Goal: Information Seeking & Learning: Learn about a topic

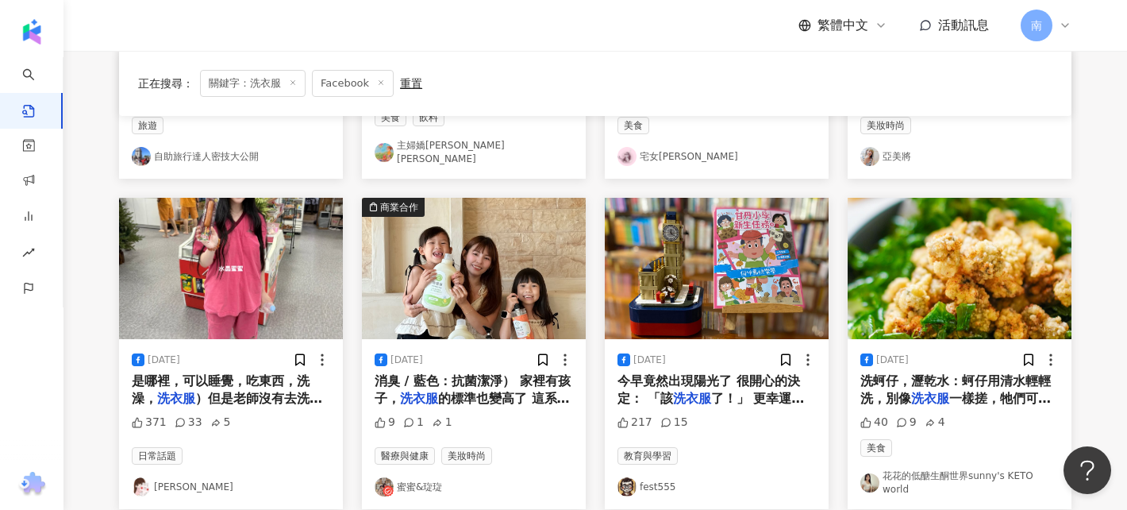
scroll to position [727, 0]
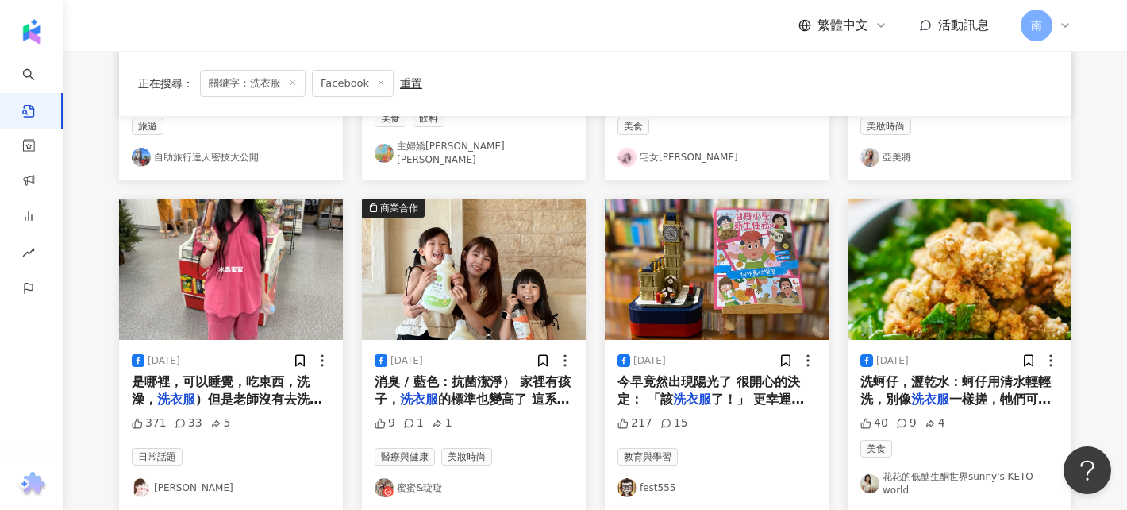
click at [260, 382] on div "是哪裡，可以睡覺，吃東西，洗澡， 洗衣服 ）但是老師沒有去洗澡…" at bounding box center [231, 391] width 198 height 36
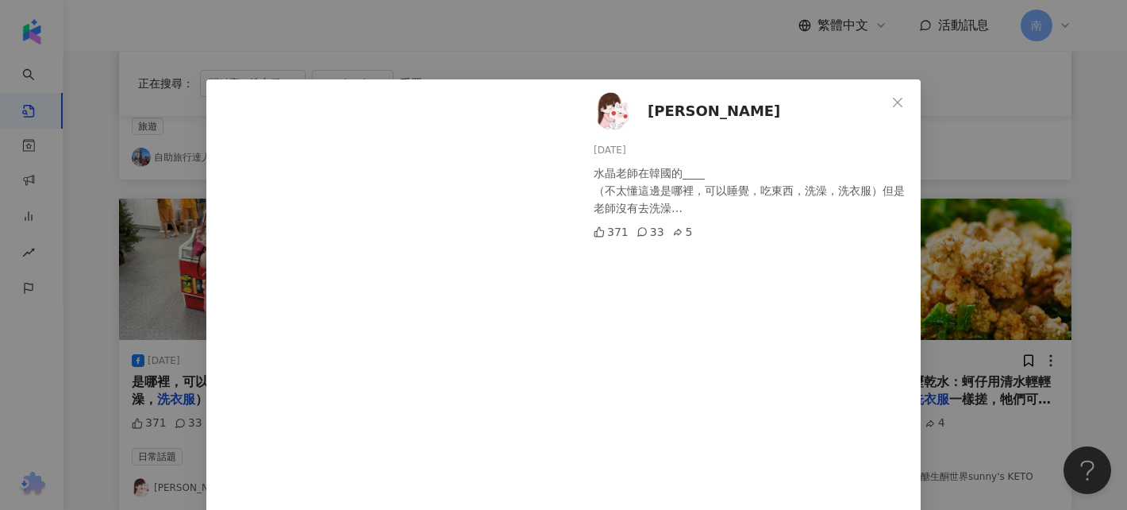
click at [688, 182] on div "水晶老師在韓國的____ （不太懂這邊是哪裡，可以睡覺，吃東西，洗澡，洗衣服）但是老師沒有去洗澡…" at bounding box center [751, 190] width 314 height 52
click at [596, 116] on img at bounding box center [613, 111] width 38 height 38
click at [899, 98] on icon "close" at bounding box center [897, 102] width 13 height 13
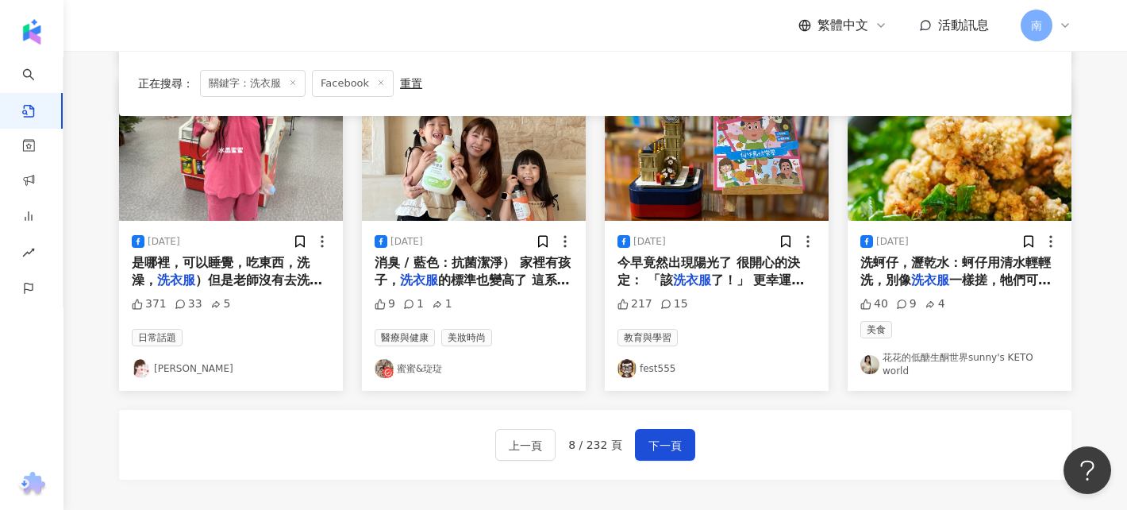
scroll to position [852, 0]
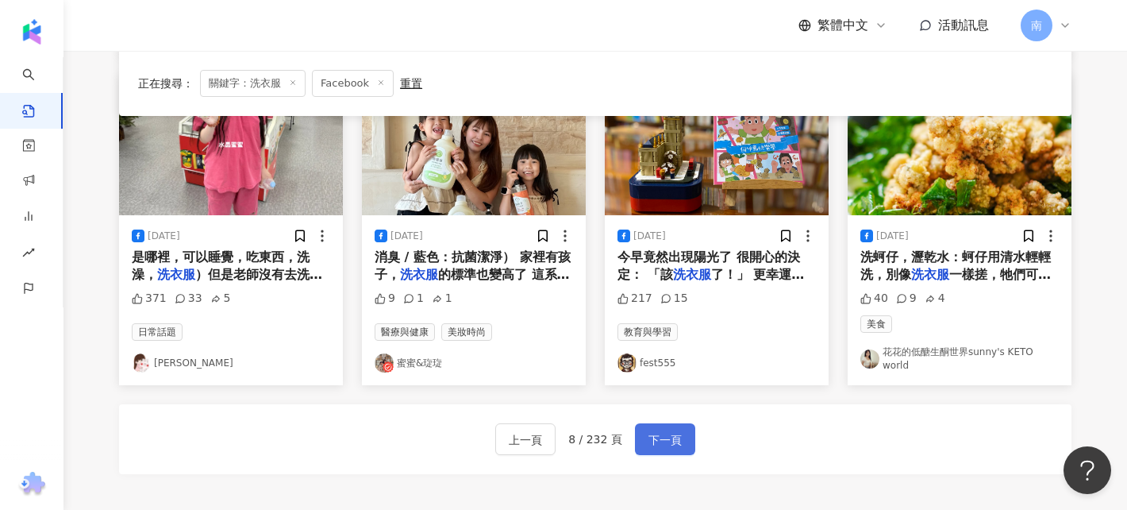
click at [659, 423] on button "下一頁" at bounding box center [665, 439] width 60 height 32
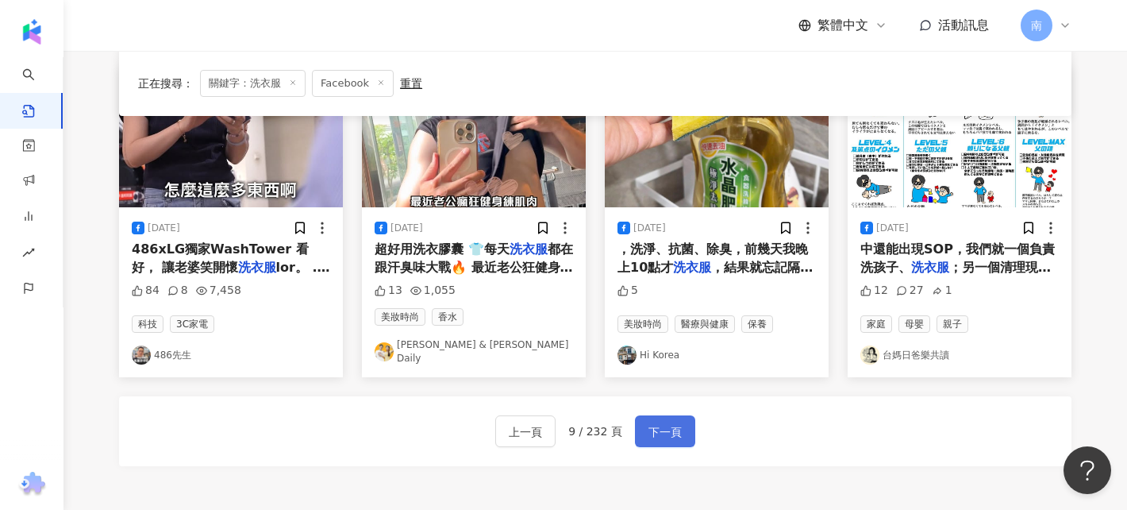
click at [672, 426] on span "下一頁" at bounding box center [664, 431] width 33 height 19
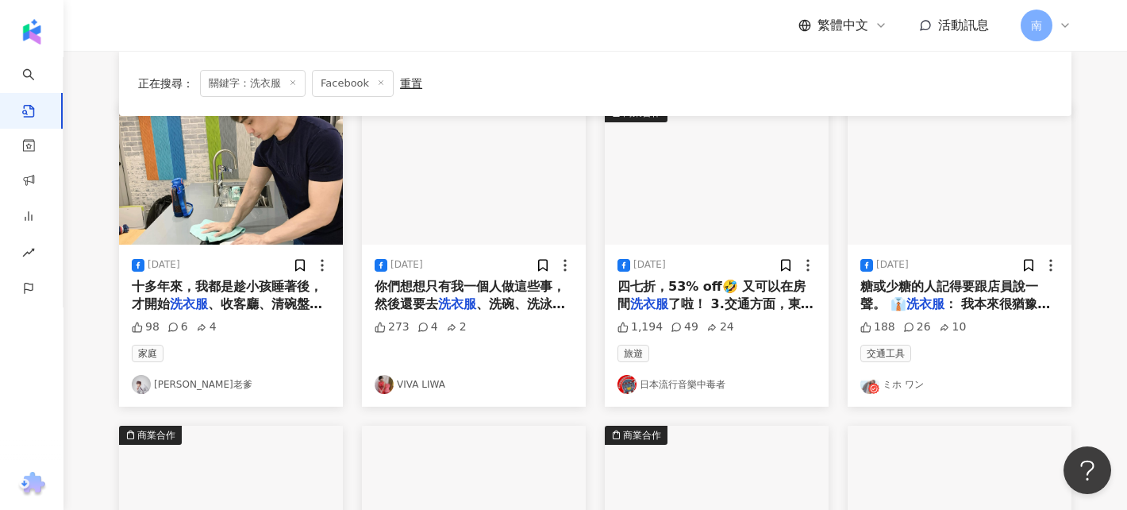
scroll to position [166, 0]
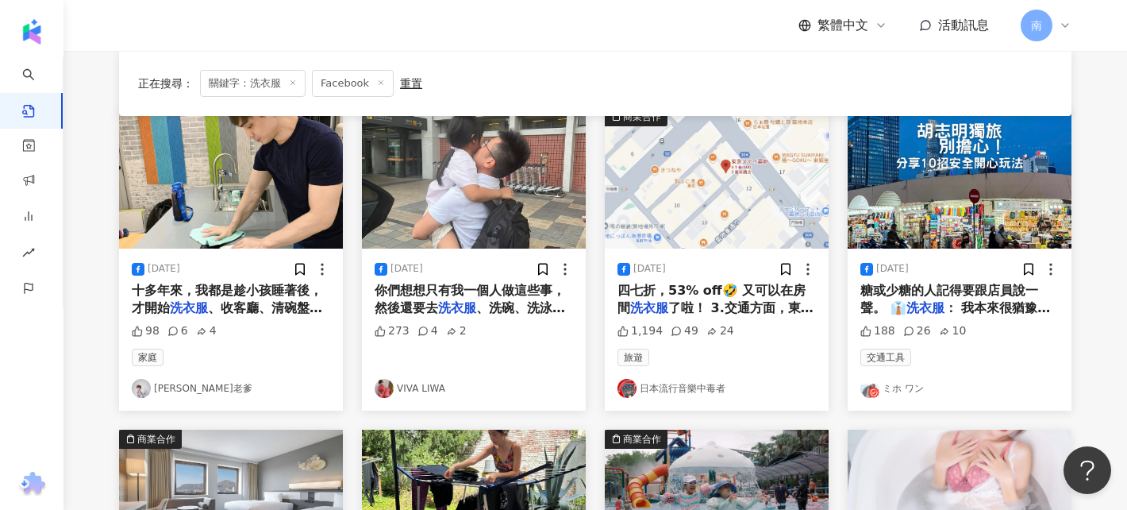
click at [455, 309] on mark "洗衣服" at bounding box center [457, 307] width 38 height 15
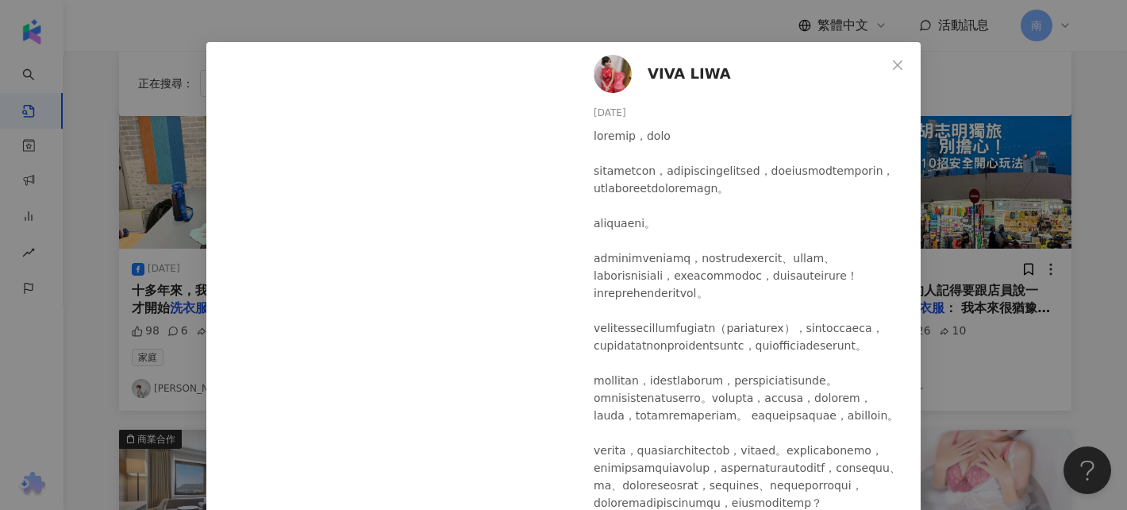
scroll to position [0, 0]
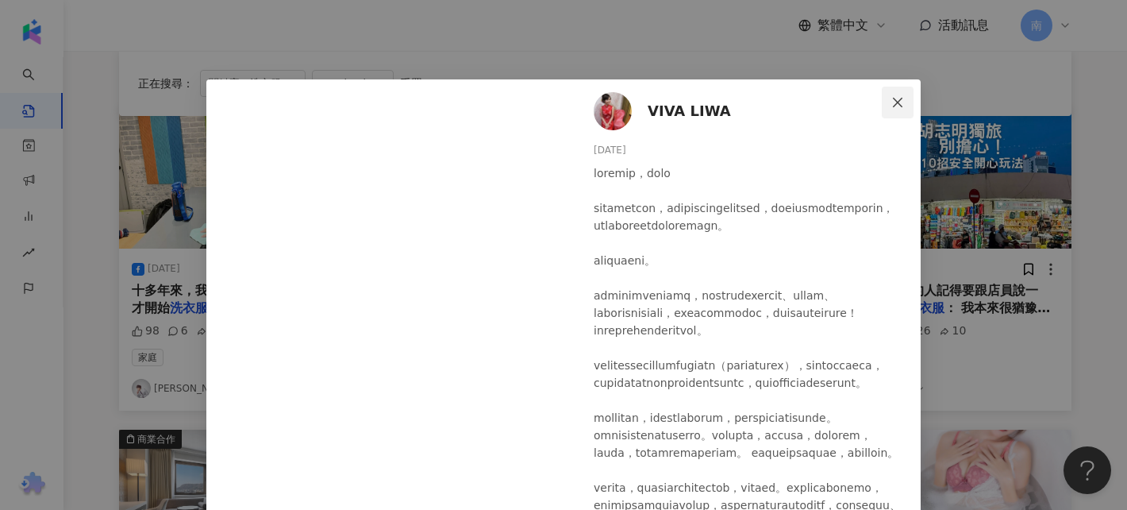
click at [902, 98] on icon "close" at bounding box center [897, 102] width 13 height 13
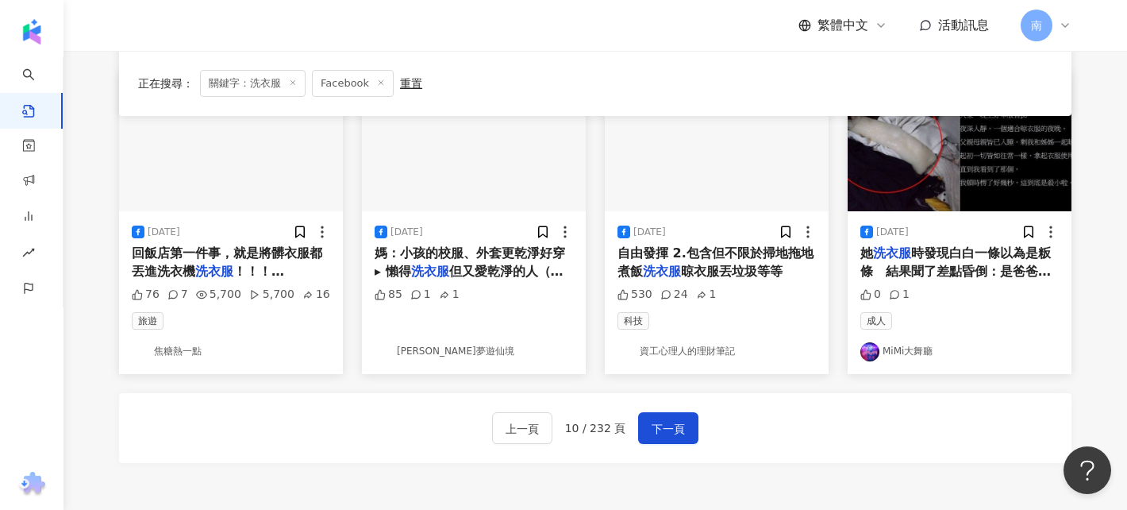
scroll to position [849, 0]
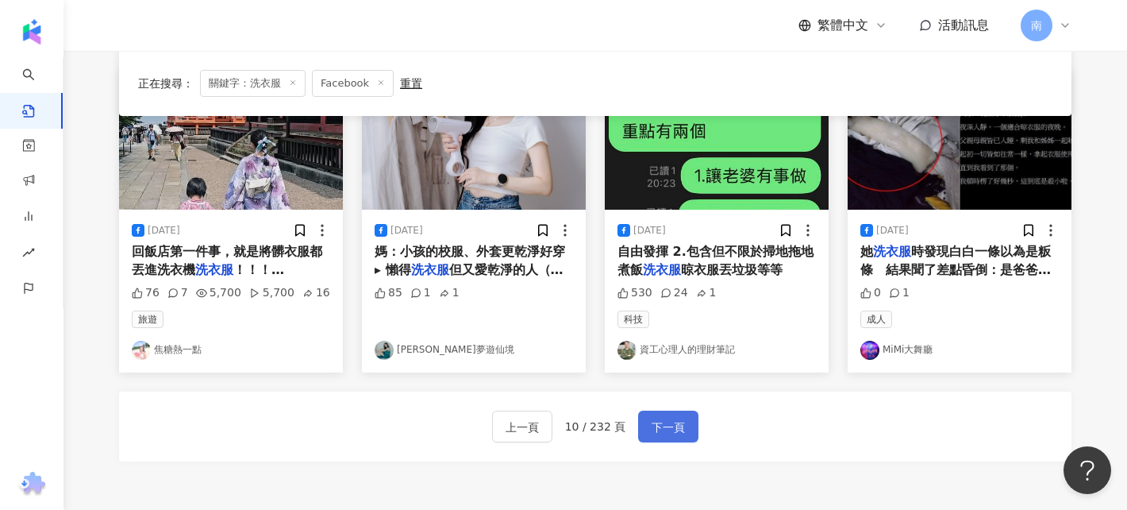
click at [665, 425] on span "下一頁" at bounding box center [668, 427] width 33 height 19
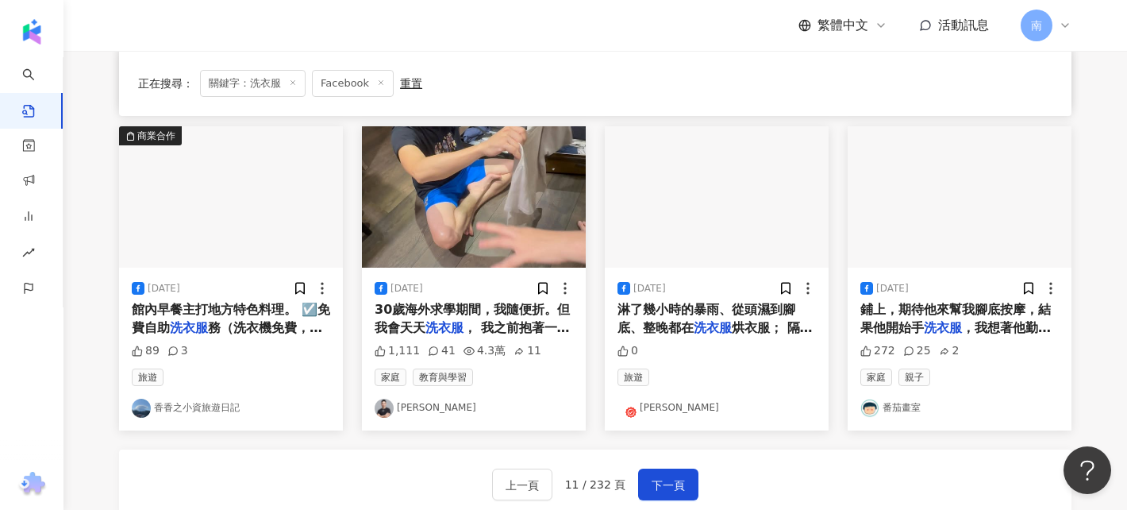
scroll to position [1017, 0]
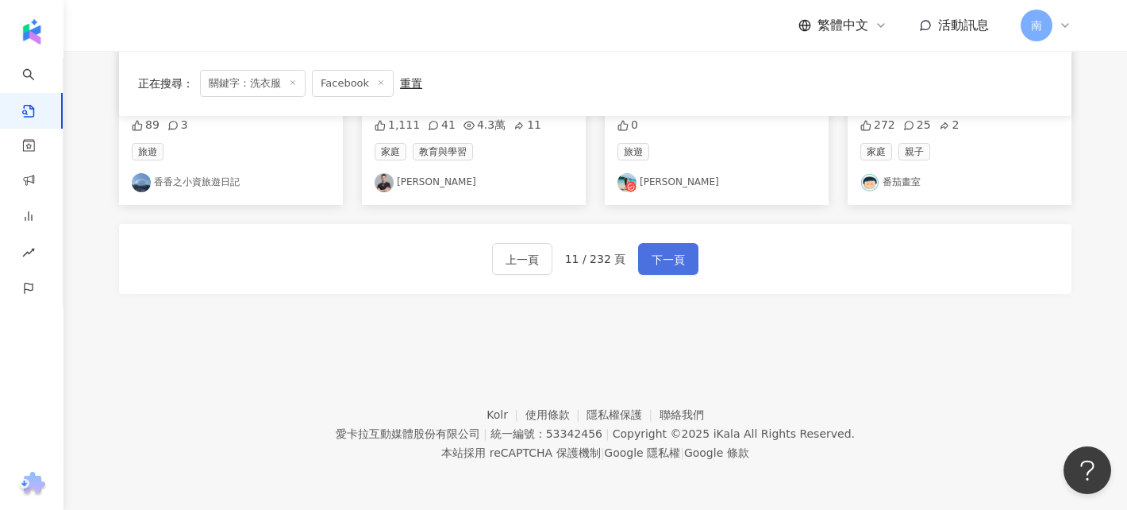
click at [676, 268] on span "下一頁" at bounding box center [668, 259] width 33 height 19
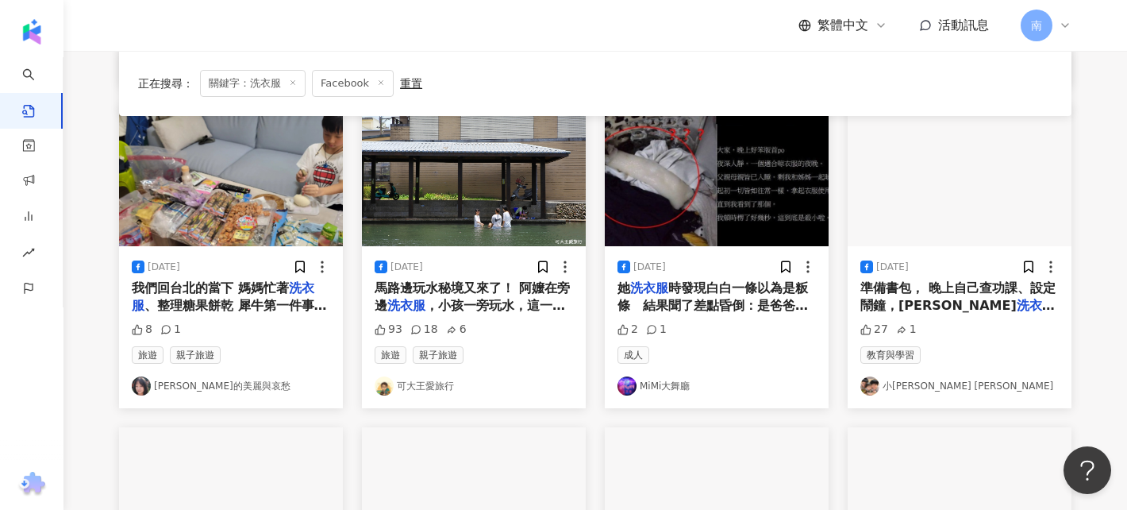
scroll to position [0, 0]
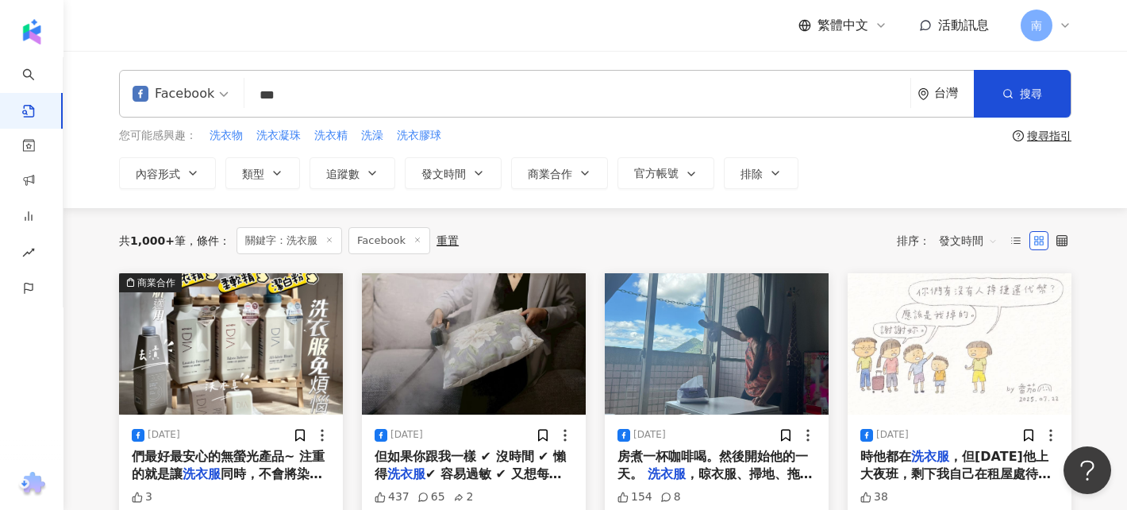
click at [276, 192] on div "Facebook *** 台灣 搜尋 您可能感興趣： 洗衣物 洗衣凝珠 洗衣精 洗澡 洗衣膠球 搜尋指引 內容形式 類型 追蹤數 發文時間 商業合作 官方帳號…" at bounding box center [595, 129] width 1064 height 157
click at [270, 179] on button "類型" at bounding box center [262, 173] width 75 height 32
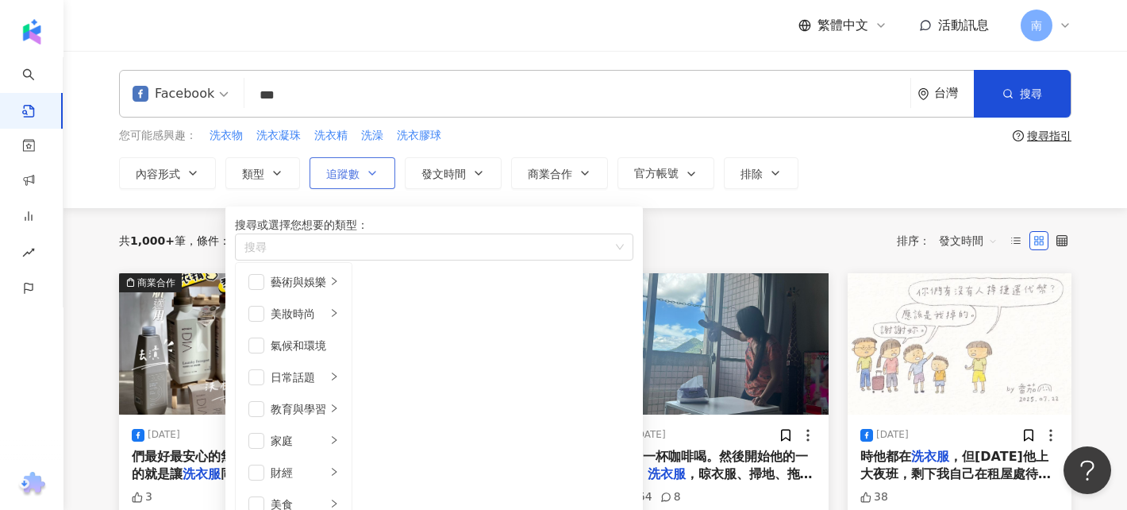
click at [325, 179] on button "追蹤數" at bounding box center [353, 173] width 86 height 32
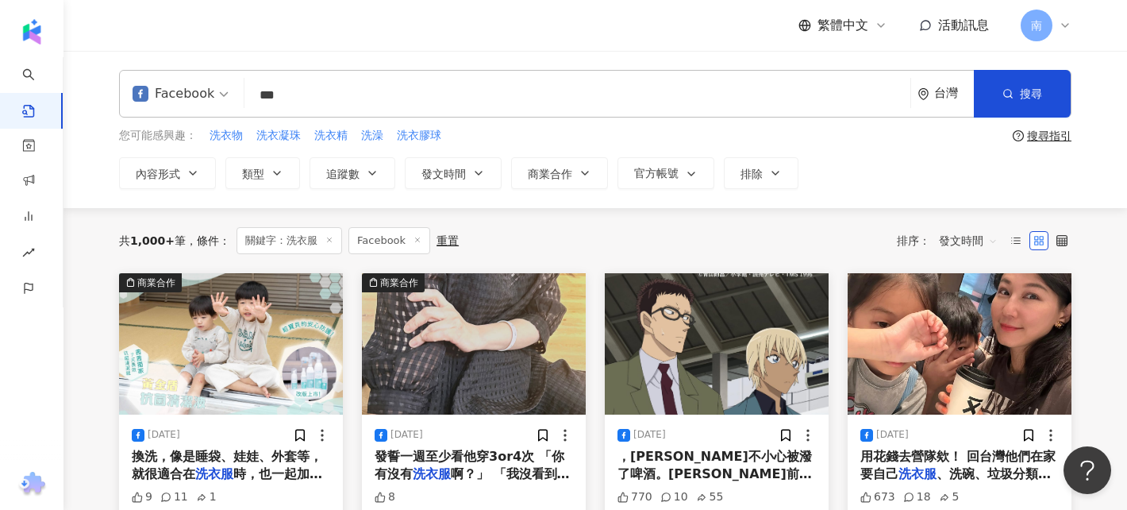
click at [796, 145] on div "Facebook *** 台灣 搜尋 您可能感興趣： 洗衣物 洗衣凝珠 洗衣精 洗澡 洗衣膠球 搜尋指引 內容形式 類型 追蹤數 發文時間 商業合作 官方帳號…" at bounding box center [595, 129] width 1016 height 119
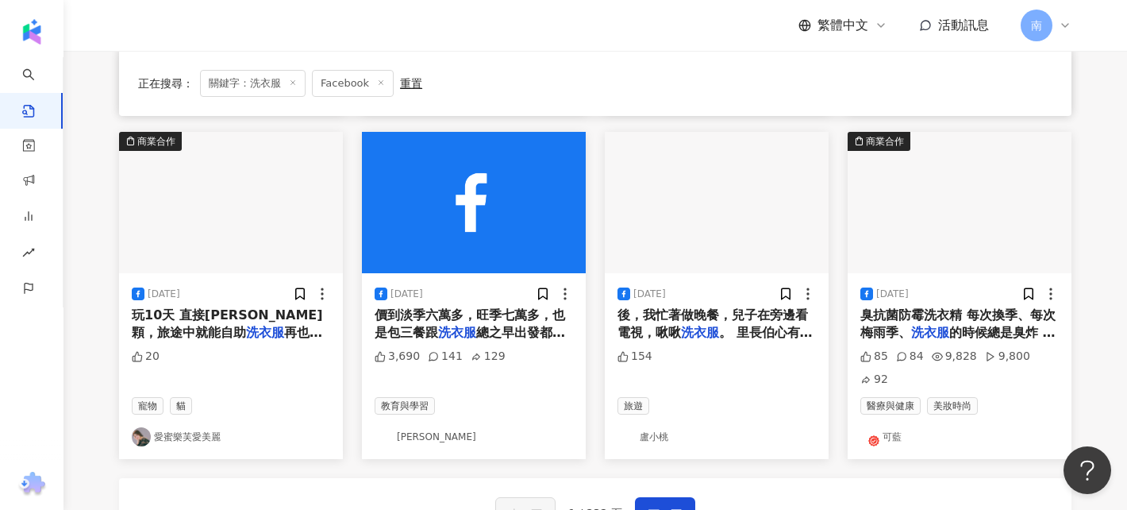
scroll to position [795, 0]
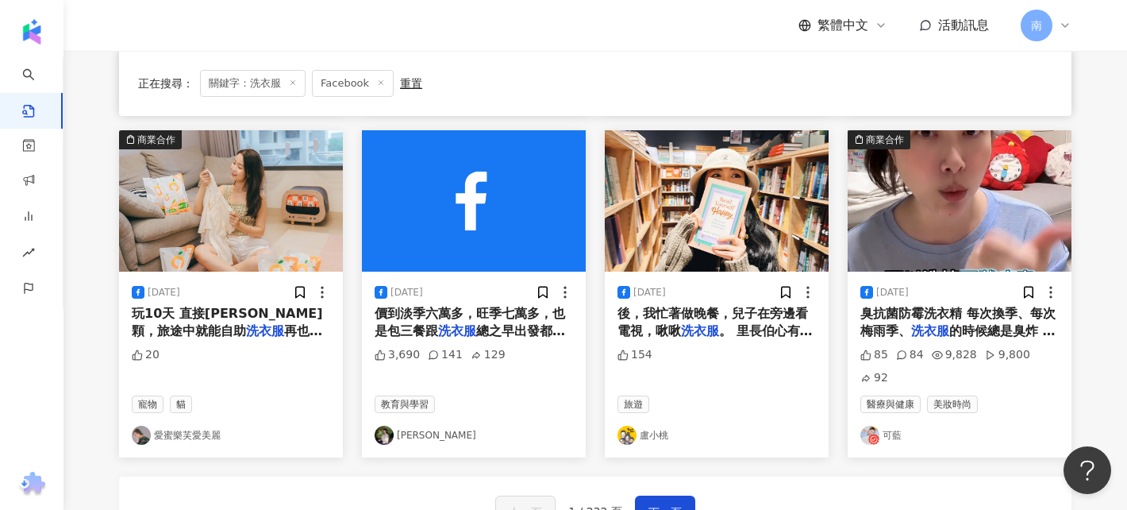
click at [991, 315] on div "臭抗菌防霉洗衣精 每次換季、每次梅雨季、 洗衣服 的時候總是臭炸 洗衣像媽媽的底氣一" at bounding box center [959, 323] width 198 height 36
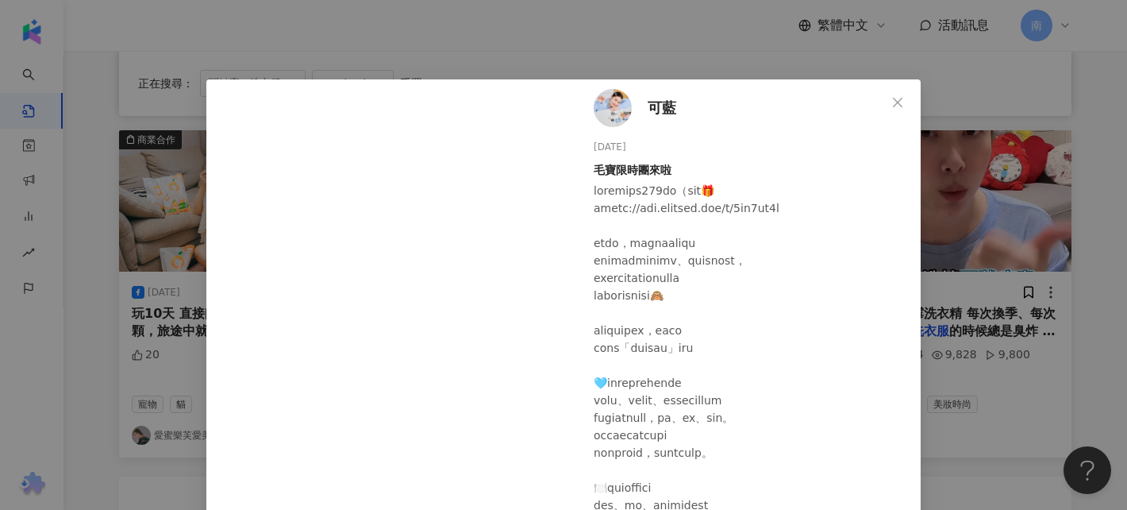
scroll to position [0, 0]
click at [897, 100] on icon "close" at bounding box center [897, 102] width 13 height 13
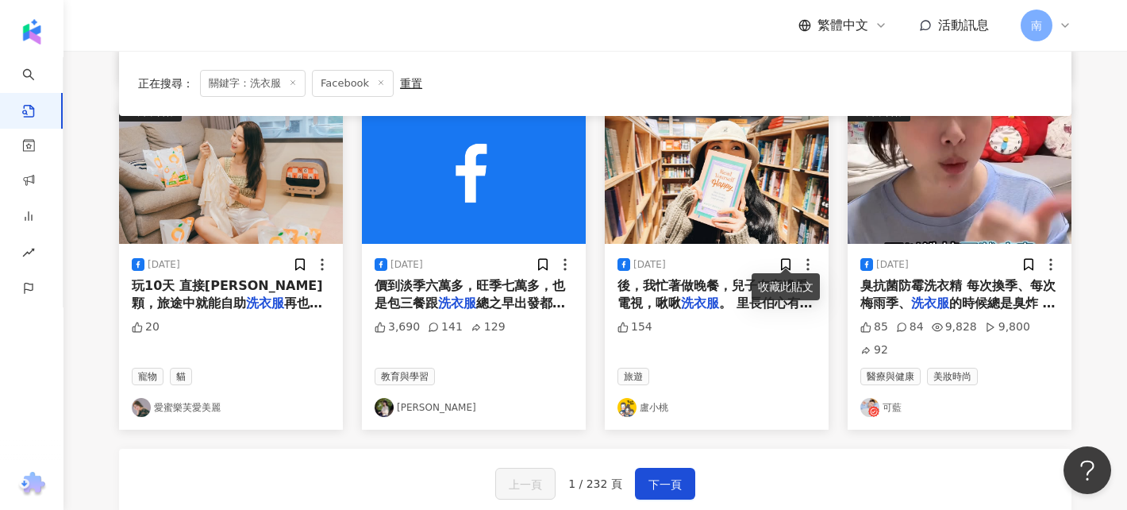
scroll to position [825, 0]
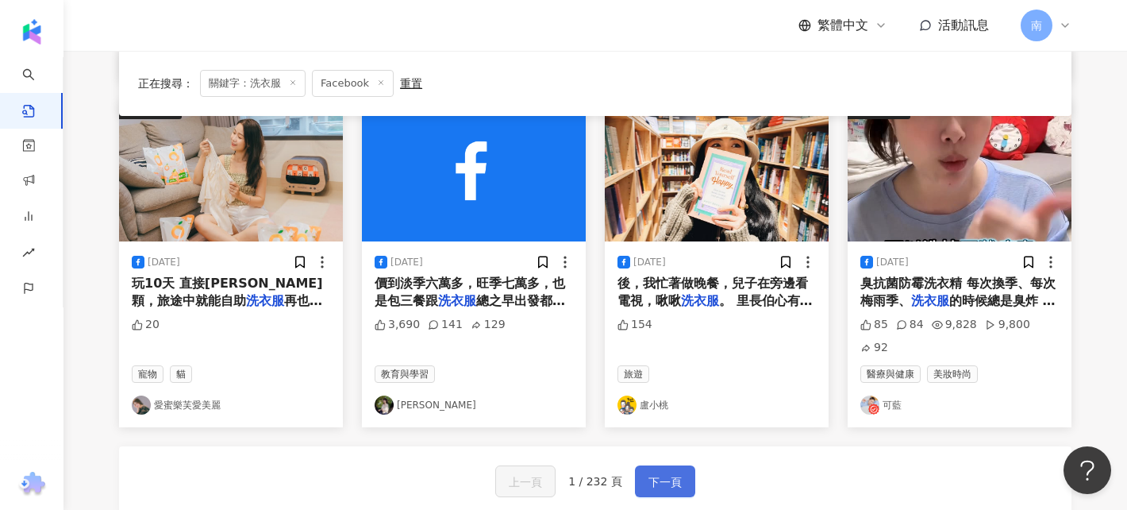
click at [670, 472] on span "下一頁" at bounding box center [664, 481] width 33 height 19
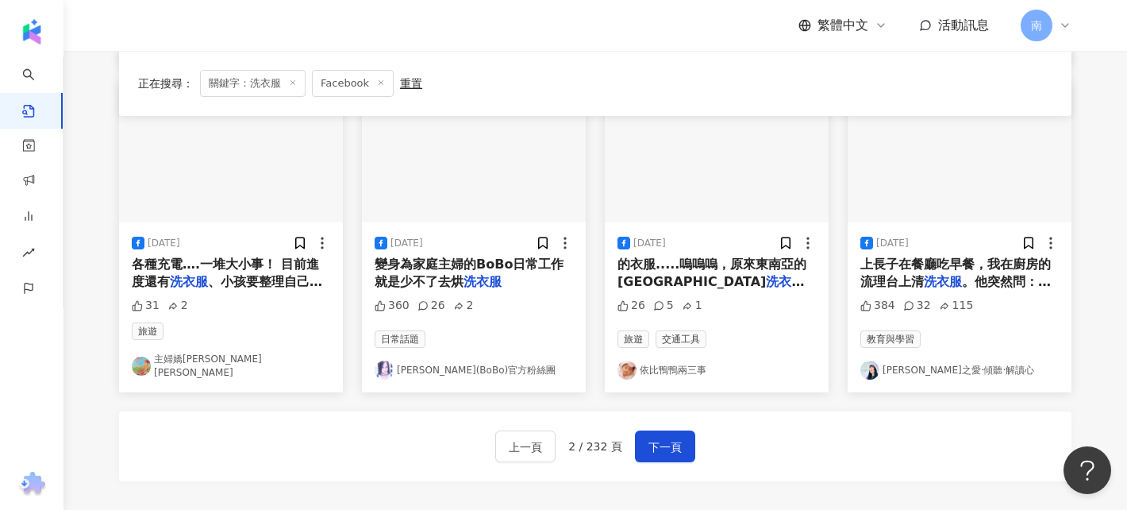
scroll to position [845, 0]
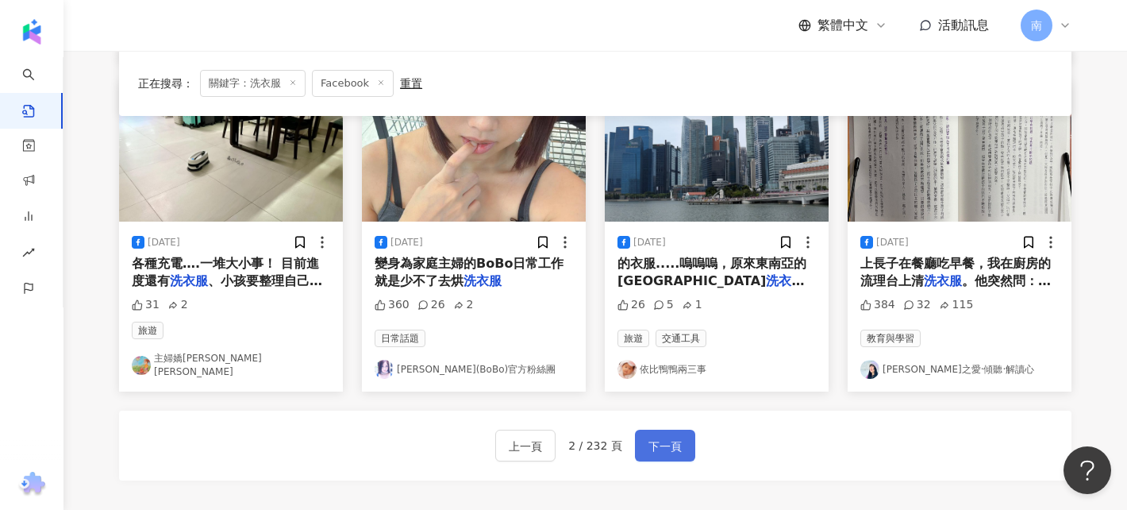
click at [683, 429] on button "下一頁" at bounding box center [665, 445] width 60 height 32
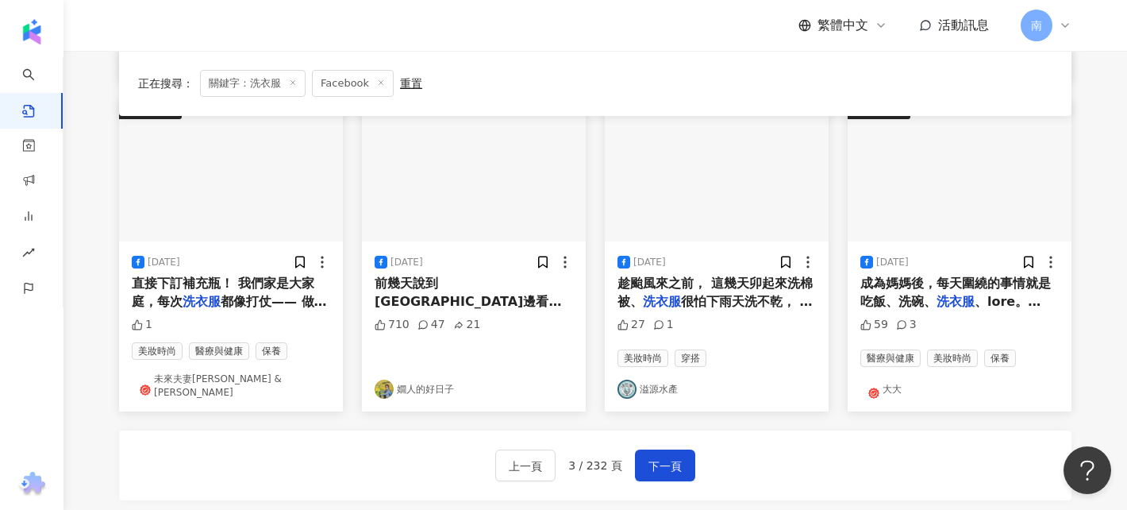
scroll to position [816, 0]
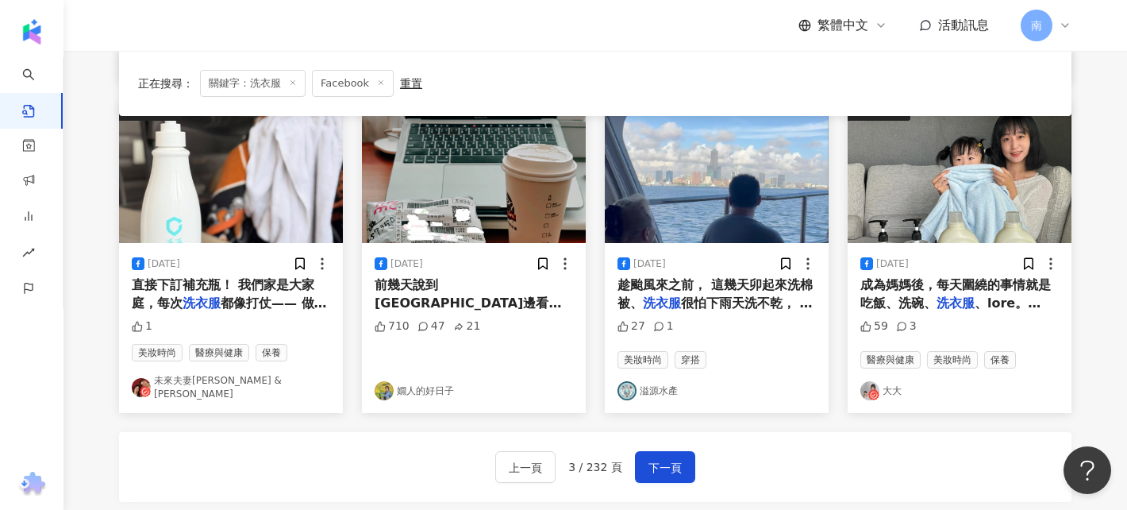
click at [535, 313] on span "，後來有朋友留言說，她到現在還維持" at bounding box center [470, 329] width 190 height 33
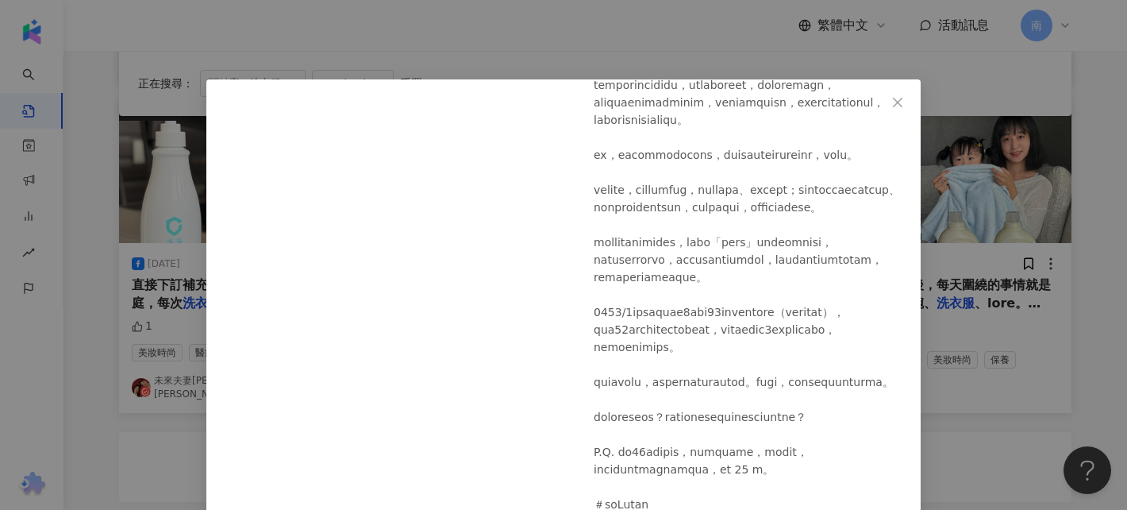
scroll to position [1433, 0]
click at [904, 100] on icon "close" at bounding box center [897, 102] width 13 height 13
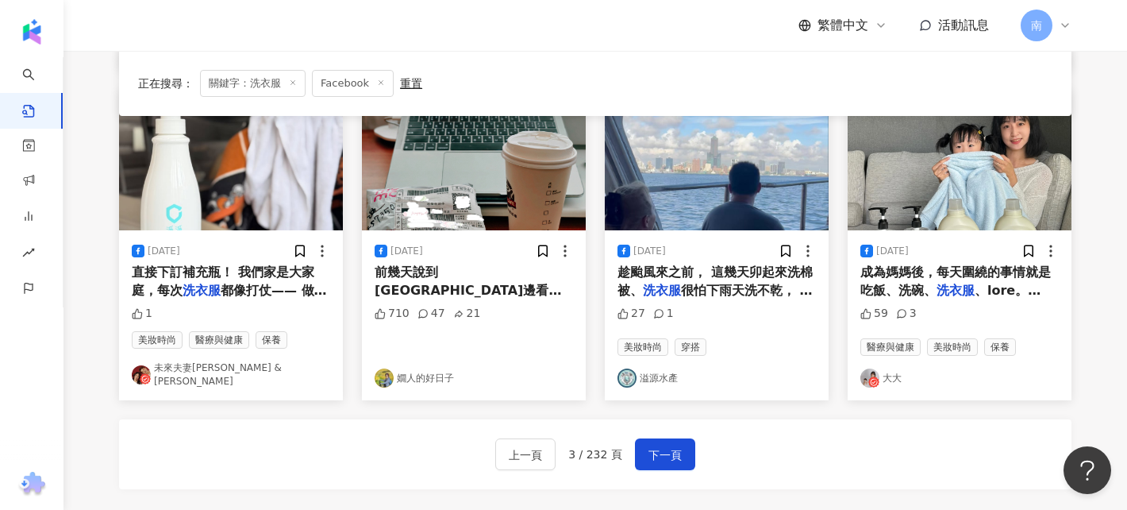
scroll to position [830, 0]
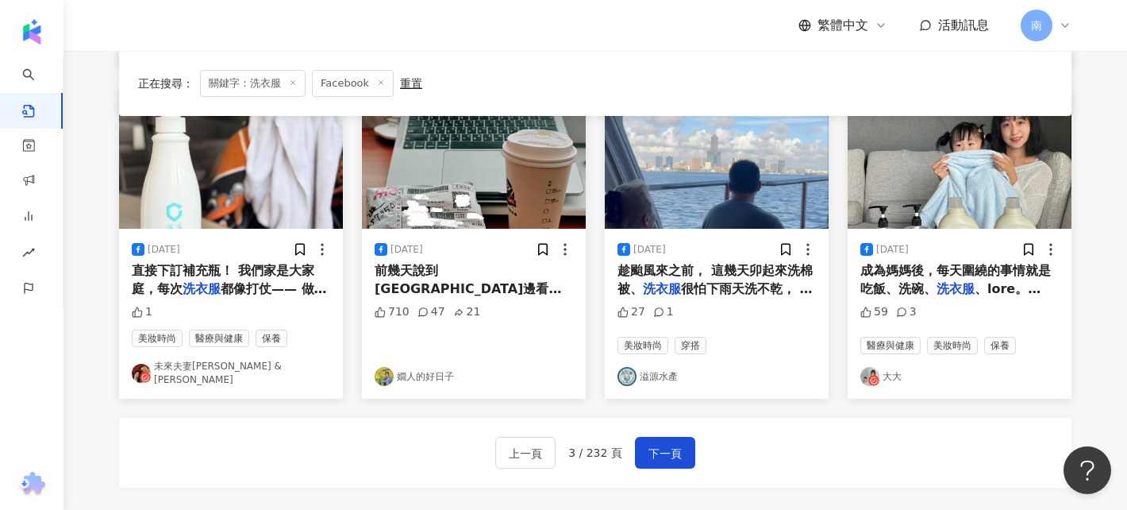
click at [921, 271] on span "成為媽媽後，每天圍繞的事情就是吃飯、洗碗、" at bounding box center [955, 279] width 190 height 33
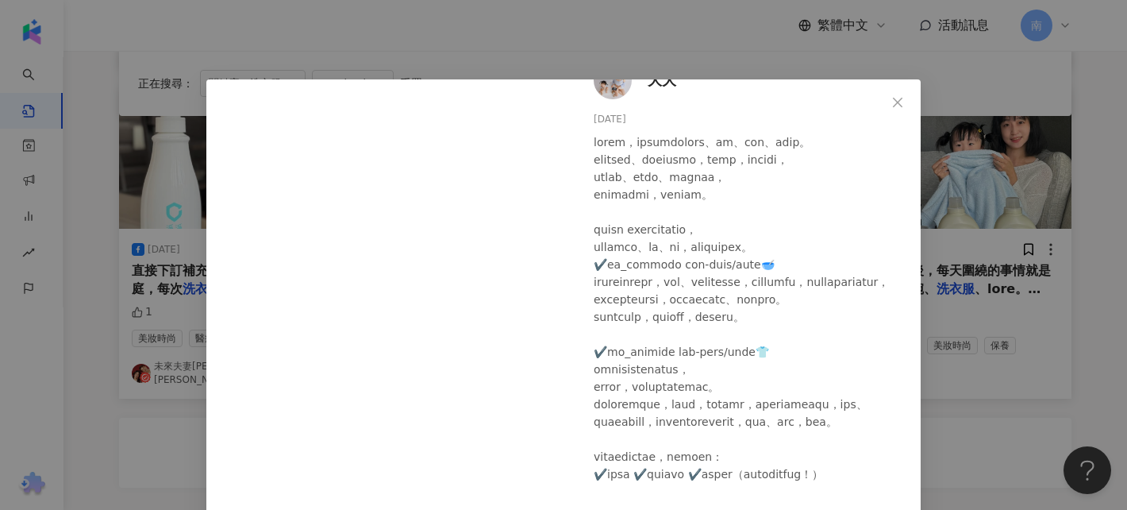
scroll to position [37, 0]
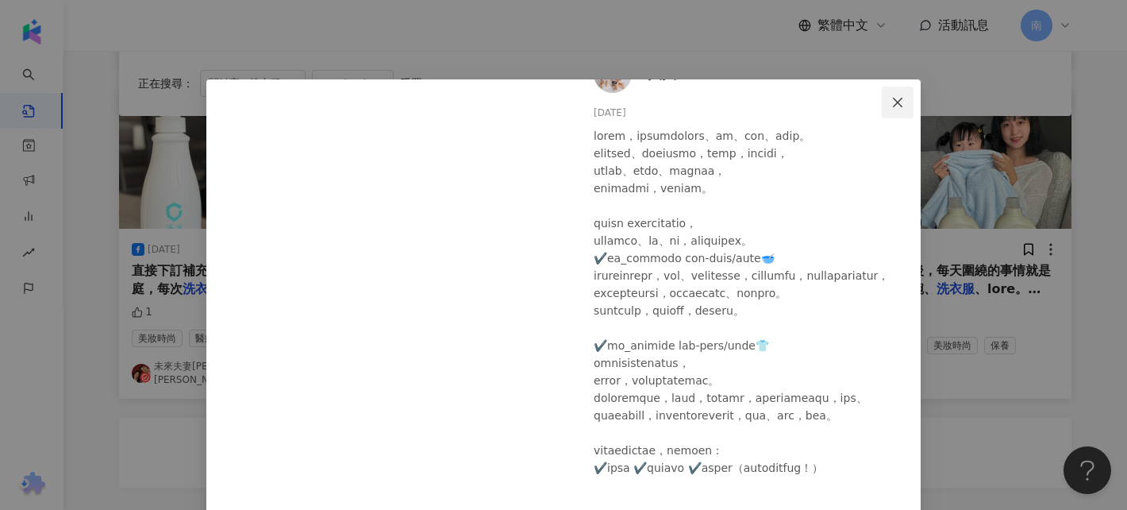
click at [899, 106] on icon "close" at bounding box center [897, 102] width 13 height 13
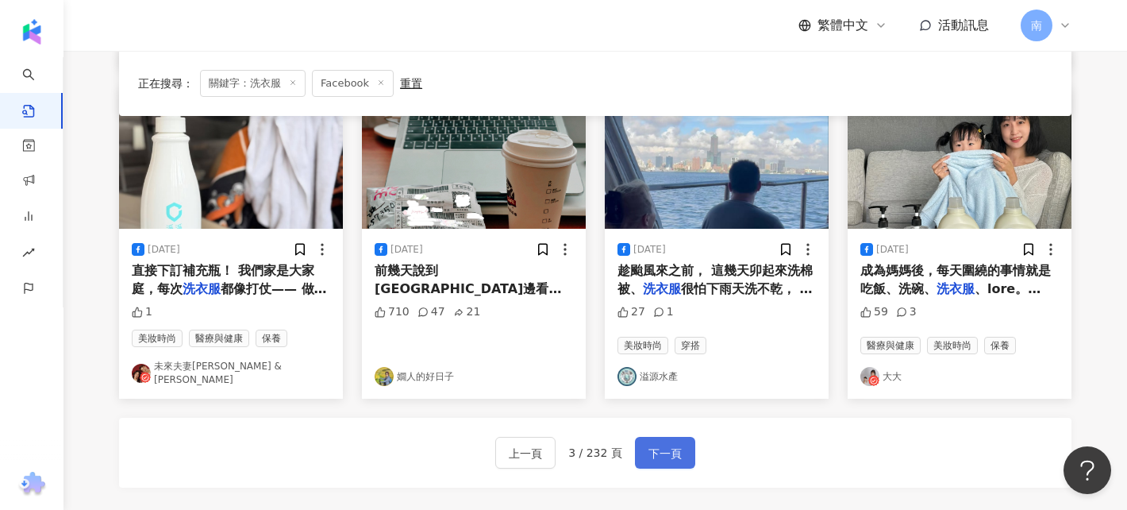
click at [679, 445] on span "下一頁" at bounding box center [664, 453] width 33 height 19
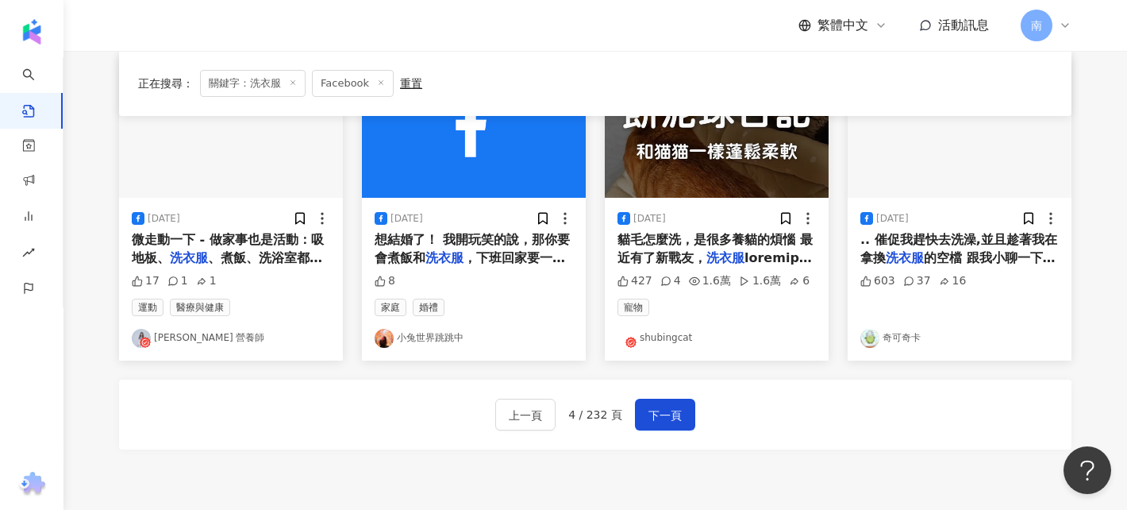
scroll to position [899, 0]
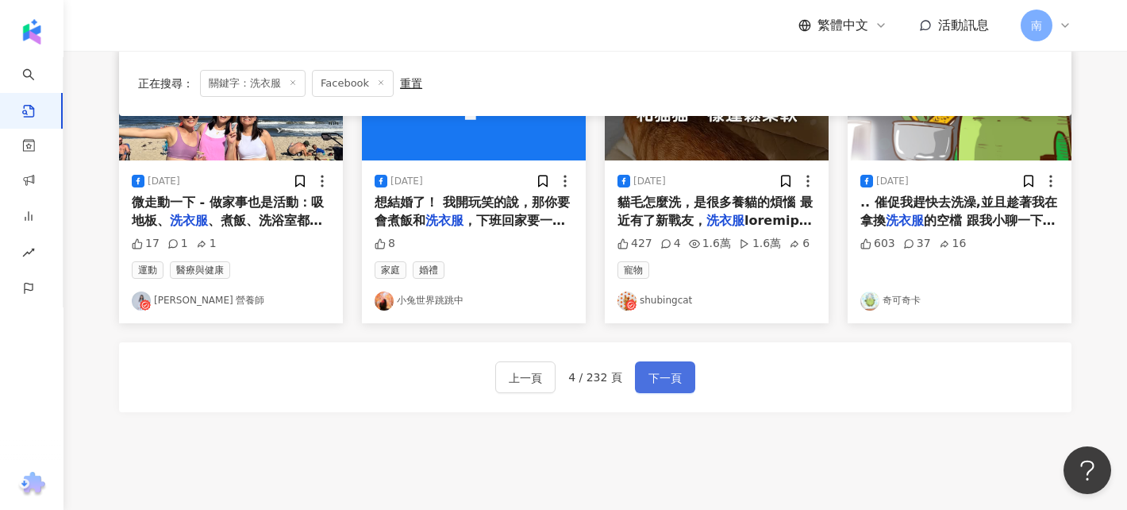
click at [667, 375] on span "下一頁" at bounding box center [664, 377] width 33 height 19
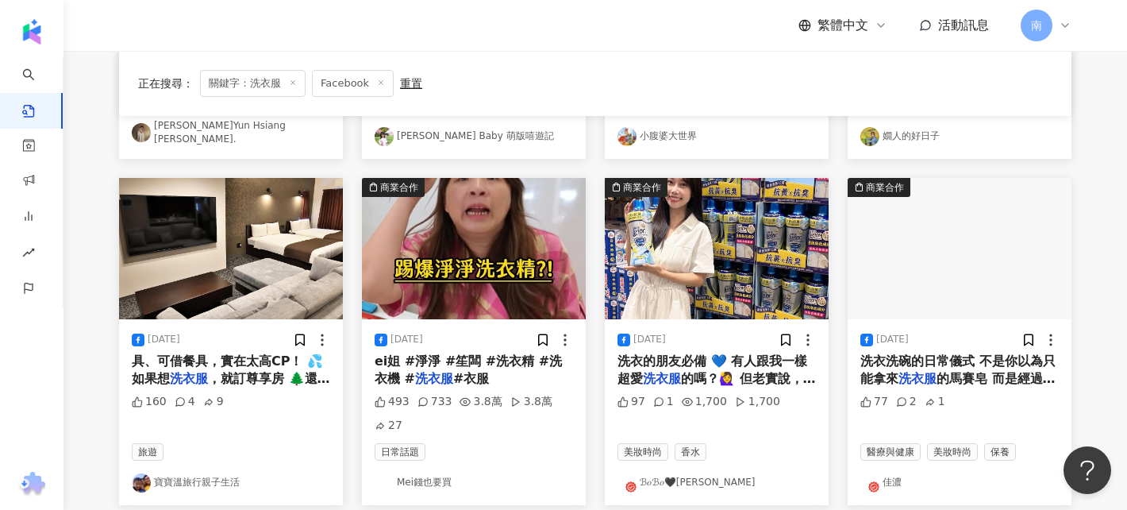
scroll to position [423, 0]
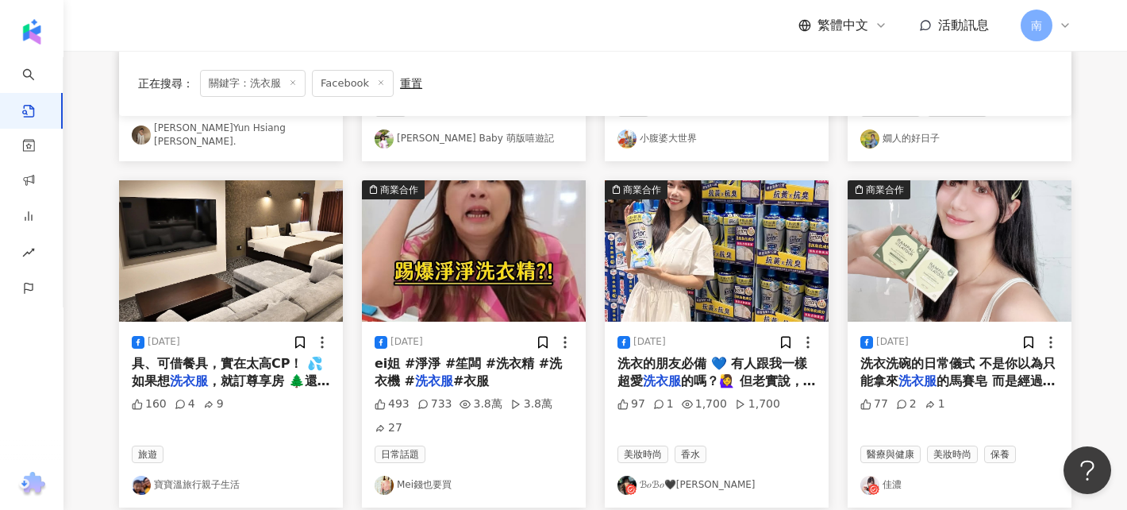
click at [222, 478] on link "寶寶溫旅行親子生活" at bounding box center [231, 484] width 198 height 19
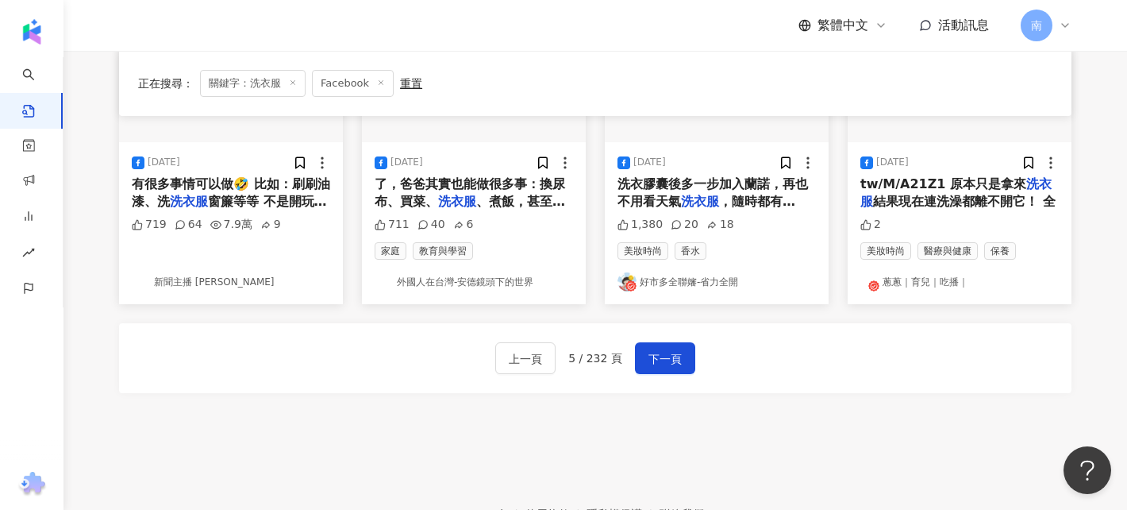
scroll to position [947, 0]
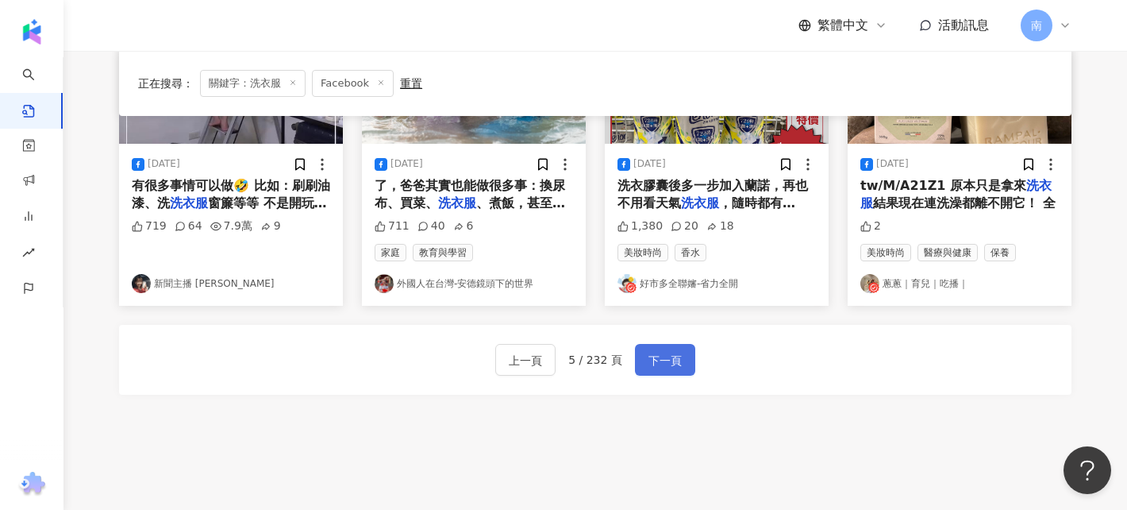
click at [662, 344] on button "下一頁" at bounding box center [665, 360] width 60 height 32
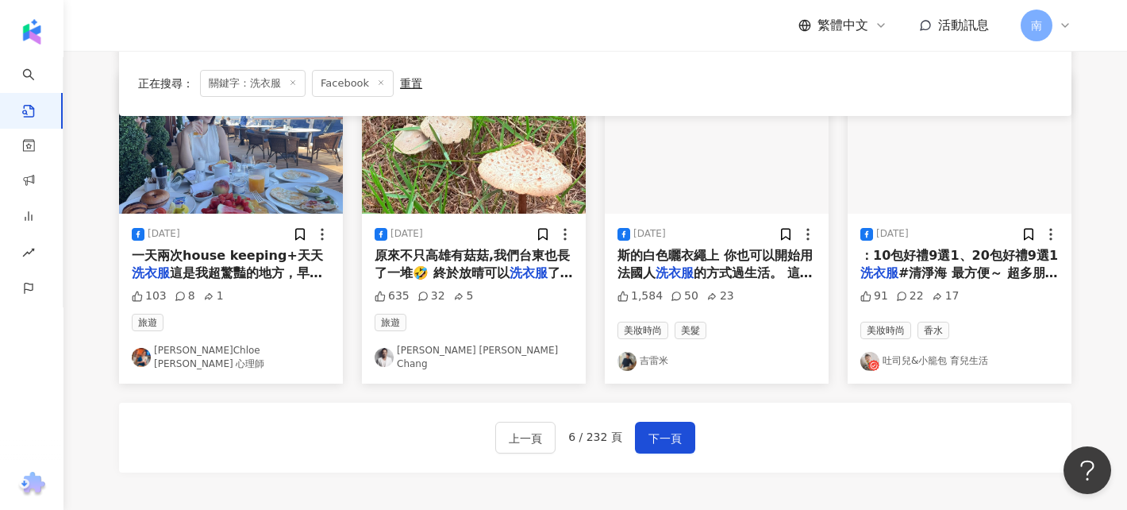
scroll to position [859, 0]
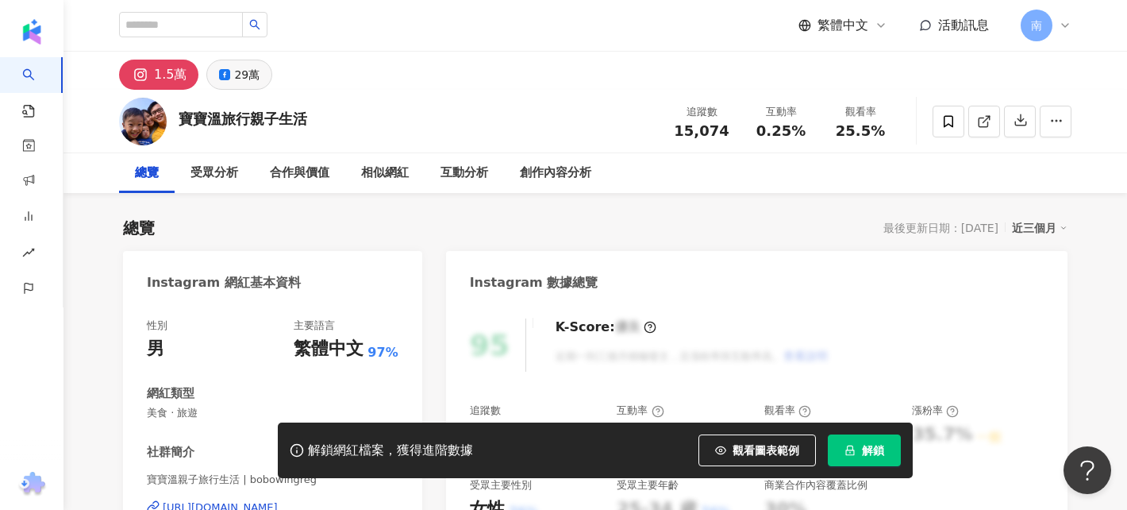
click at [245, 81] on div "29萬" at bounding box center [246, 74] width 25 height 22
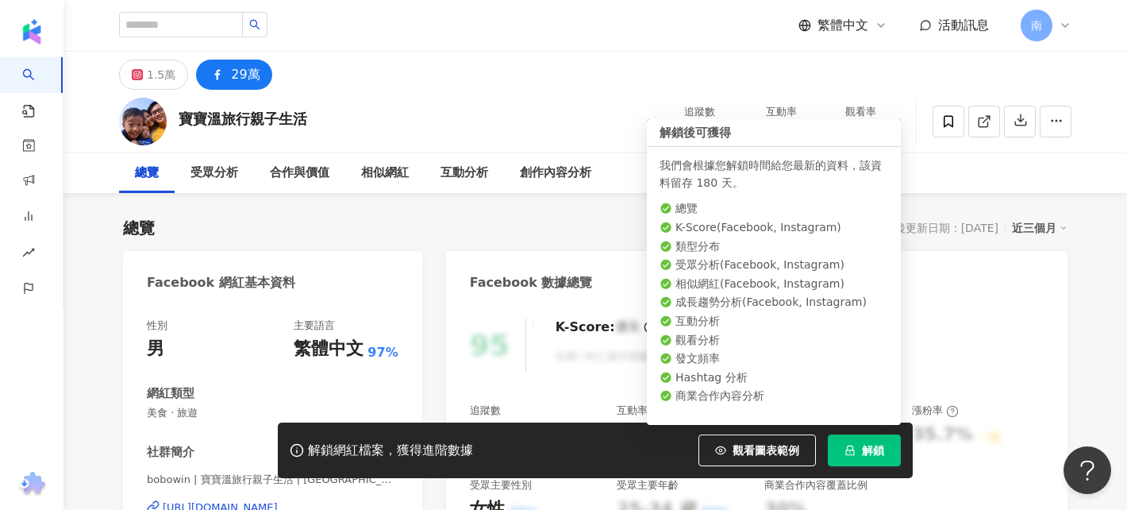
click at [845, 455] on icon "lock" at bounding box center [850, 449] width 11 height 11
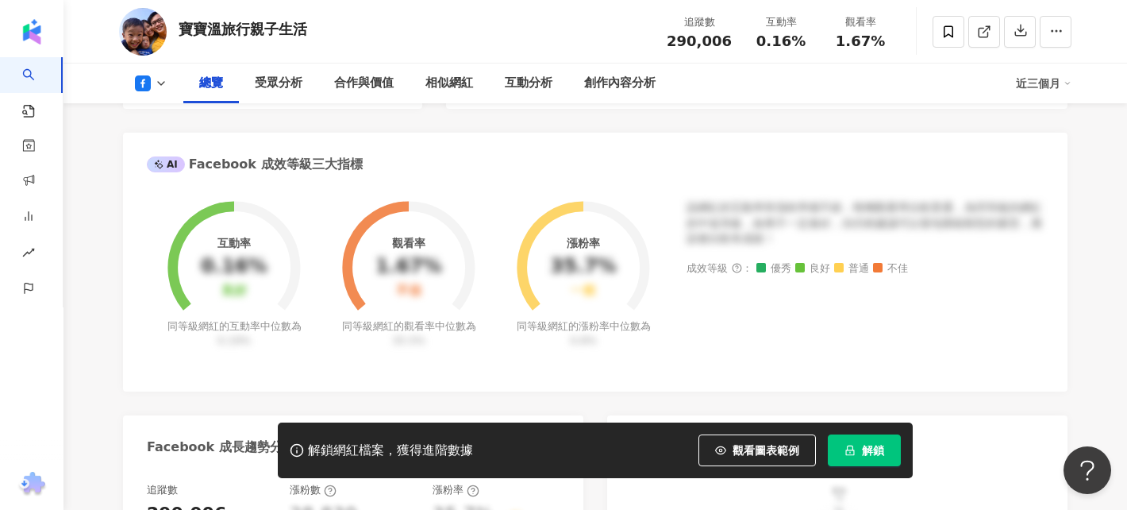
scroll to position [310, 0]
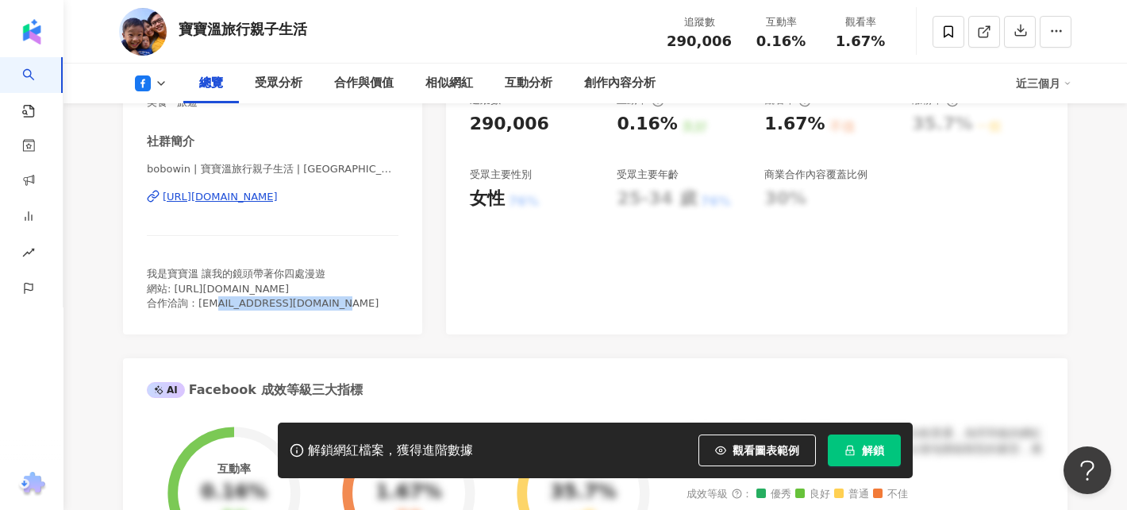
drag, startPoint x: 198, startPoint y: 304, endPoint x: 352, endPoint y: 307, distance: 153.2
click at [352, 307] on div "我是寶寶溫 讓我的鏡頭帶著你四處漫遊 網站: [URL][DOMAIN_NAME] 合作洽詢：[EMAIL_ADDRESS][DOMAIN_NAME]" at bounding box center [273, 289] width 252 height 44
copy span "[EMAIL_ADDRESS][DOMAIN_NAME]"
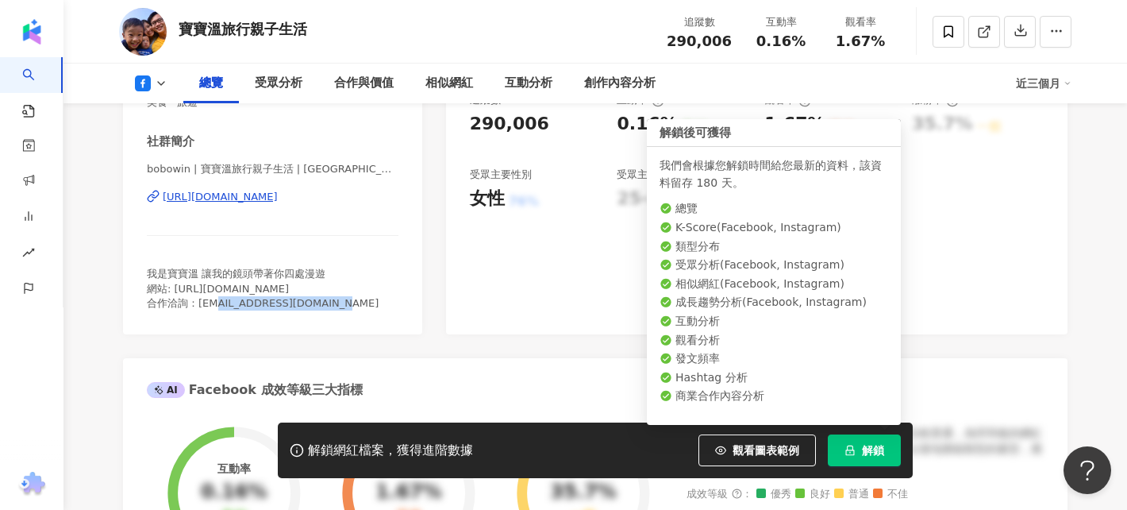
click at [875, 451] on span "解鎖" at bounding box center [873, 450] width 22 height 13
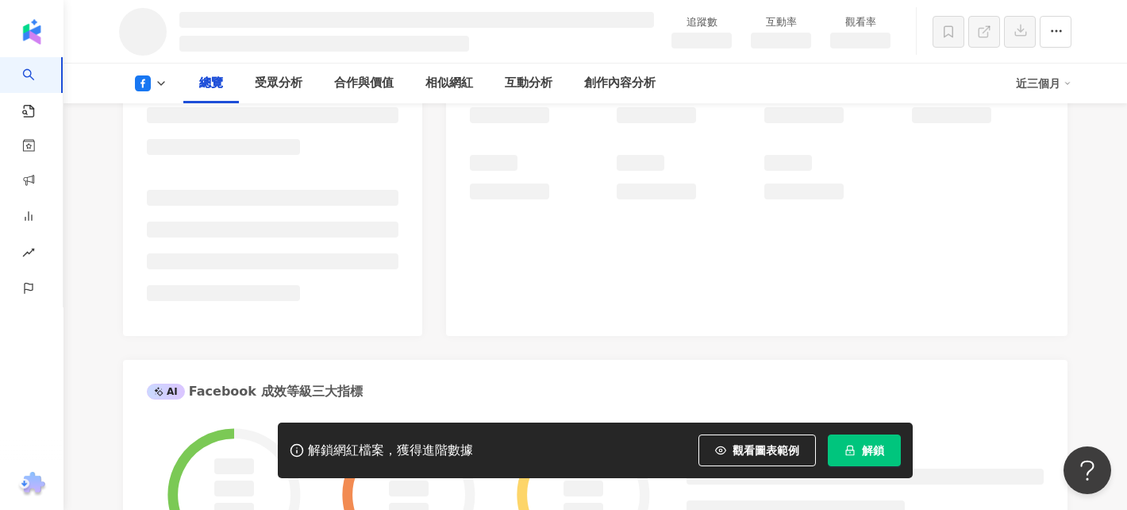
click at [883, 442] on button "解鎖" at bounding box center [864, 450] width 73 height 32
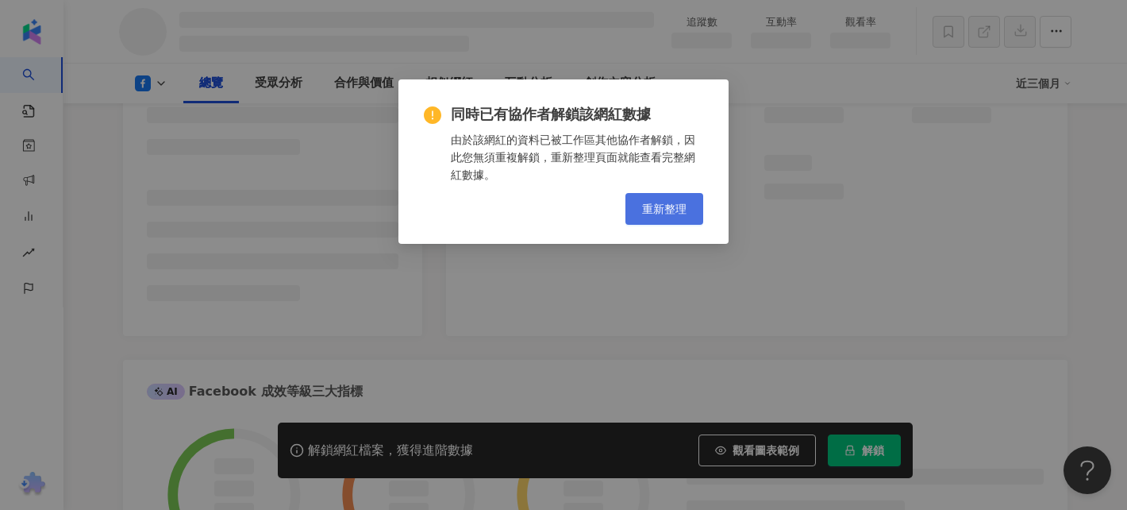
click at [668, 189] on div "同時已有協作者解鎖該網紅數據 由於該網紅的資料已被工作區其他協作者解鎖，因此您無須重複解鎖，重新整理頁面就能查看完整網紅數據。 重新整理" at bounding box center [563, 165] width 279 height 120
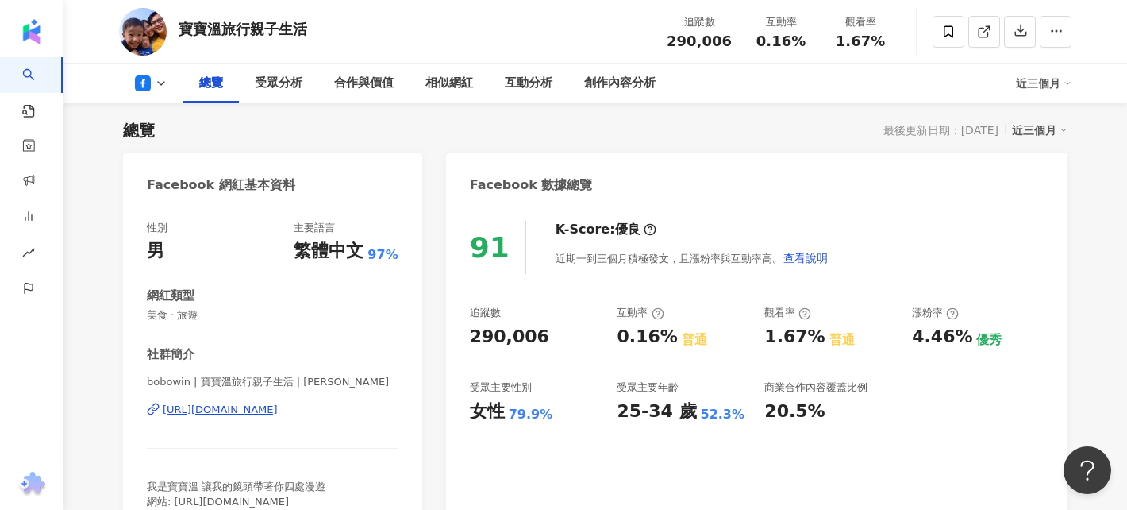
scroll to position [74, 0]
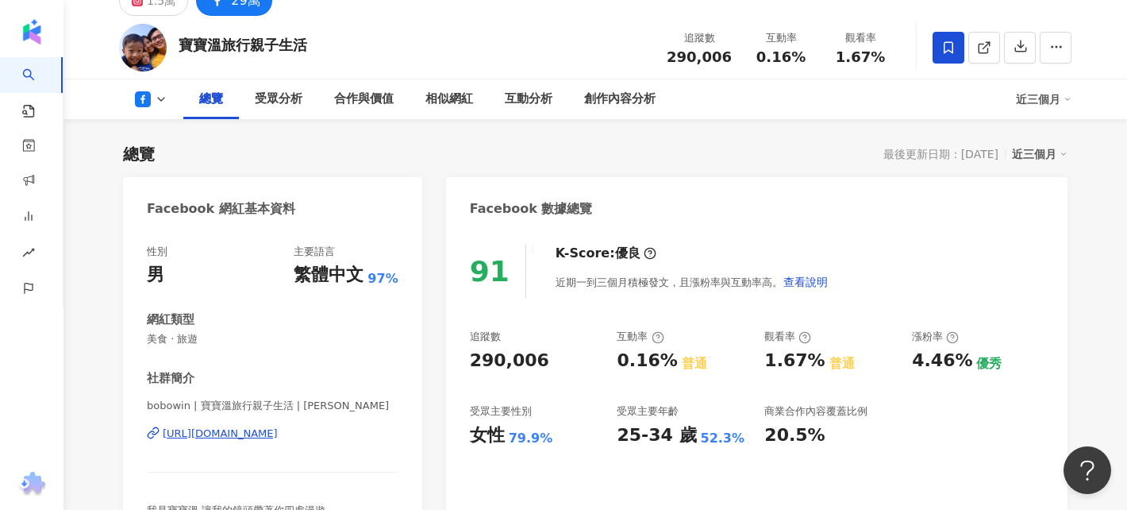
click at [957, 40] on span at bounding box center [949, 48] width 32 height 32
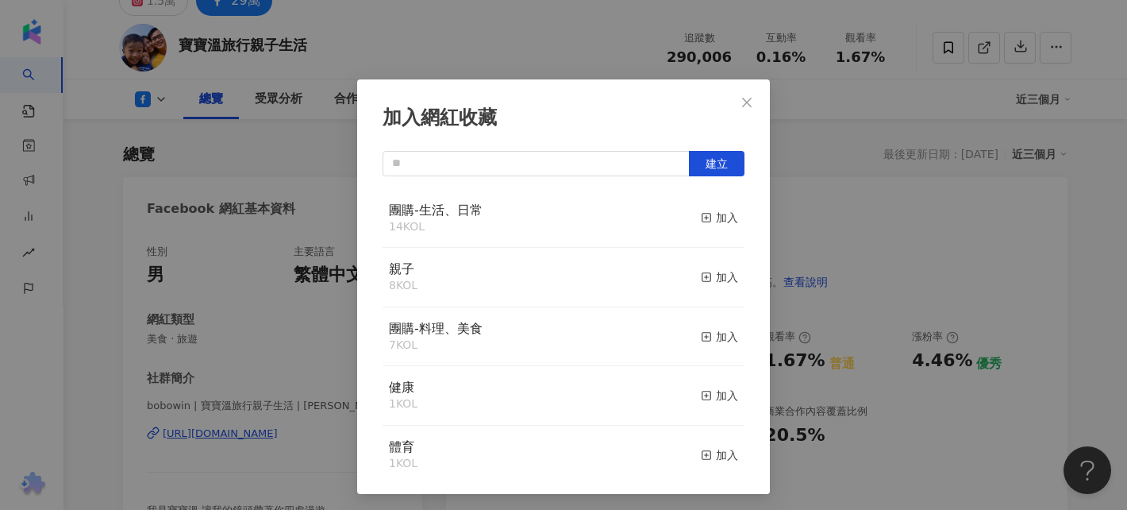
click at [608, 264] on div "親子 8 KOL 加入" at bounding box center [564, 278] width 362 height 60
click at [718, 272] on div "加入" at bounding box center [719, 276] width 37 height 17
click at [742, 98] on icon "close" at bounding box center [747, 102] width 13 height 13
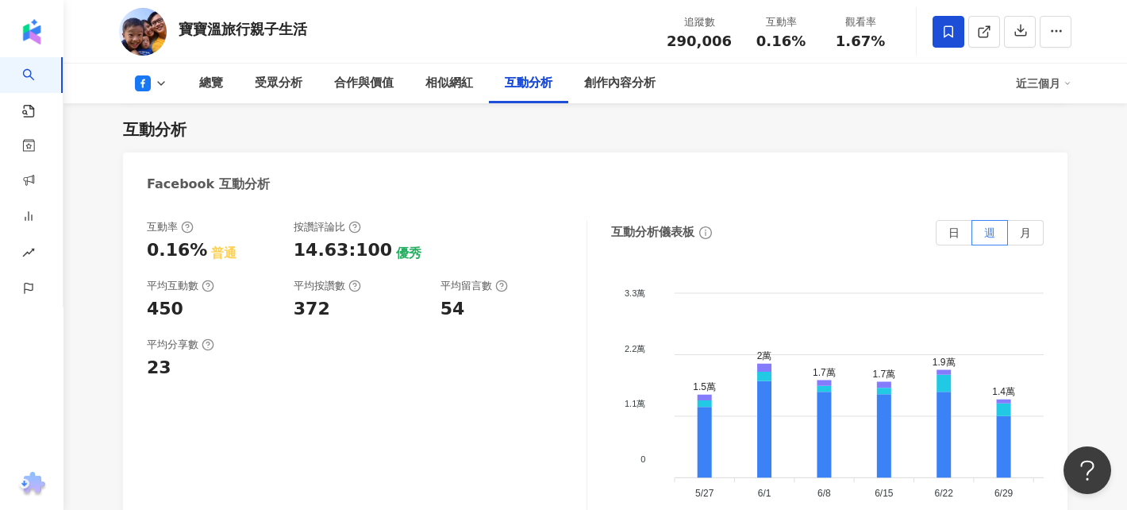
scroll to position [2537, 0]
